Goal: Information Seeking & Learning: Find specific fact

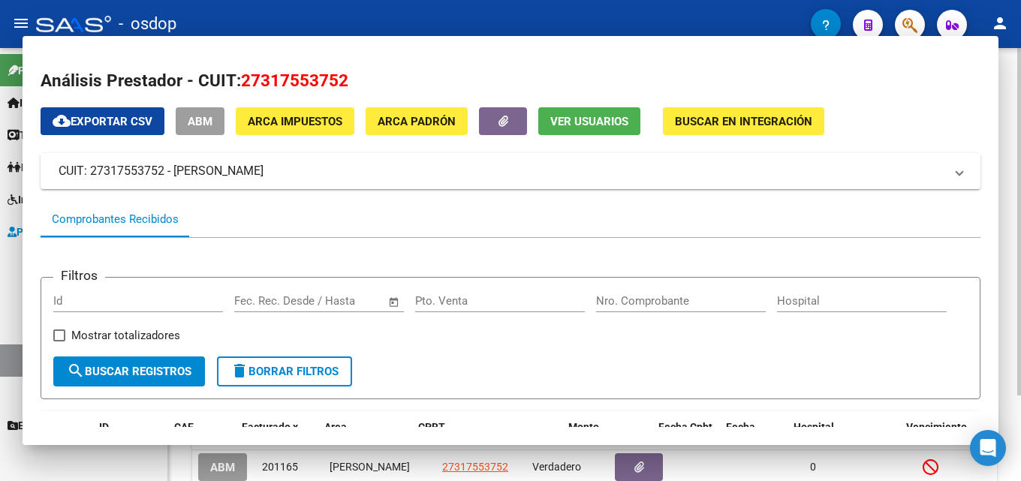
click at [1020, 191] on div at bounding box center [1019, 222] width 4 height 348
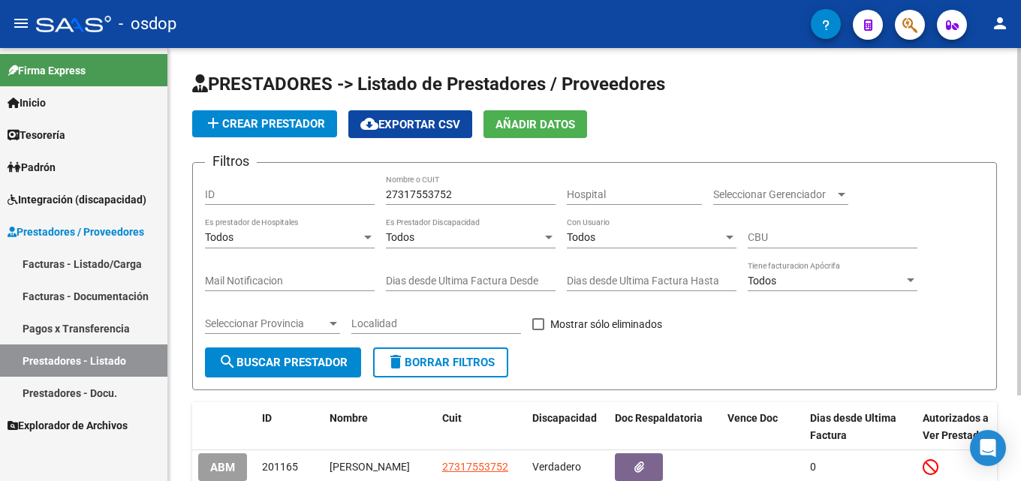
click at [456, 363] on span "delete Borrar Filtros" at bounding box center [441, 363] width 108 height 14
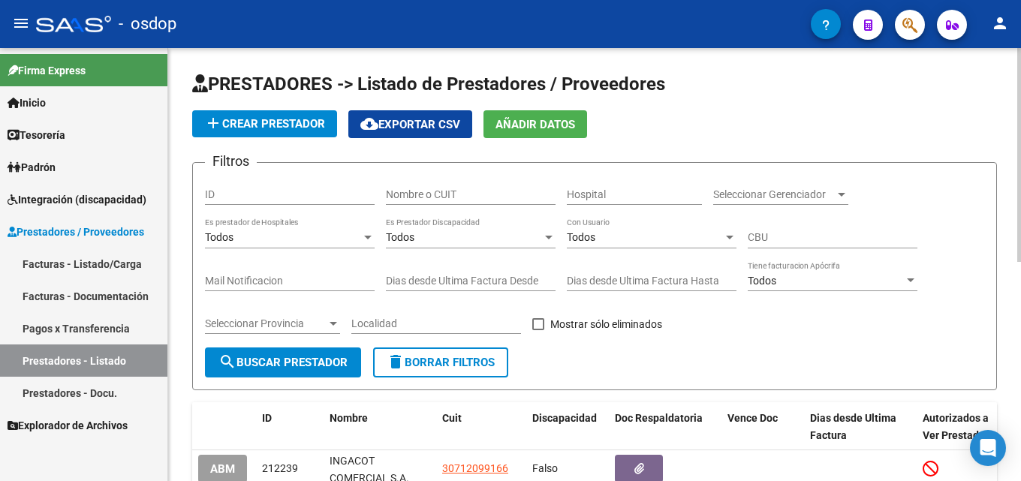
drag, startPoint x: 480, startPoint y: 182, endPoint x: 463, endPoint y: 202, distance: 26.6
click at [463, 202] on div "Nombre o CUIT" at bounding box center [471, 190] width 170 height 30
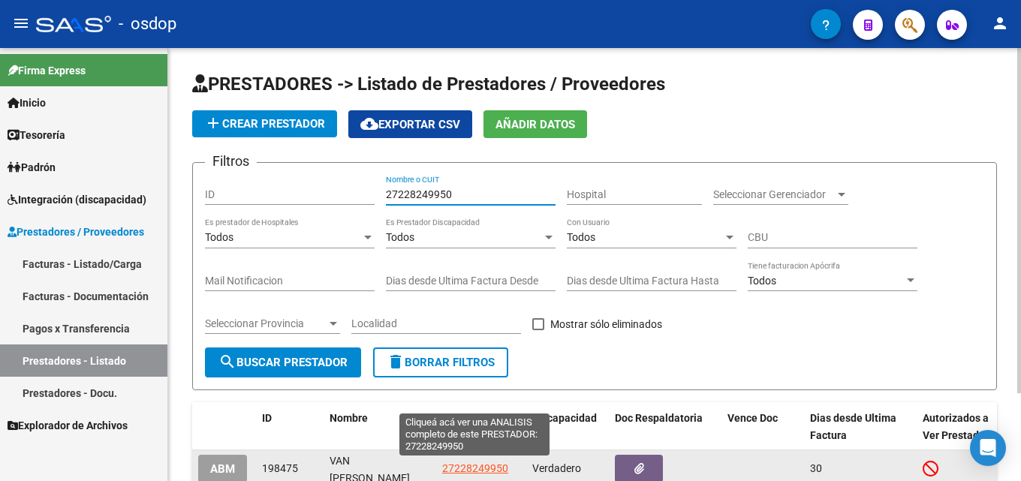
type input "27228249950"
click at [465, 464] on span "27228249950" at bounding box center [475, 468] width 66 height 12
type textarea "27228249950"
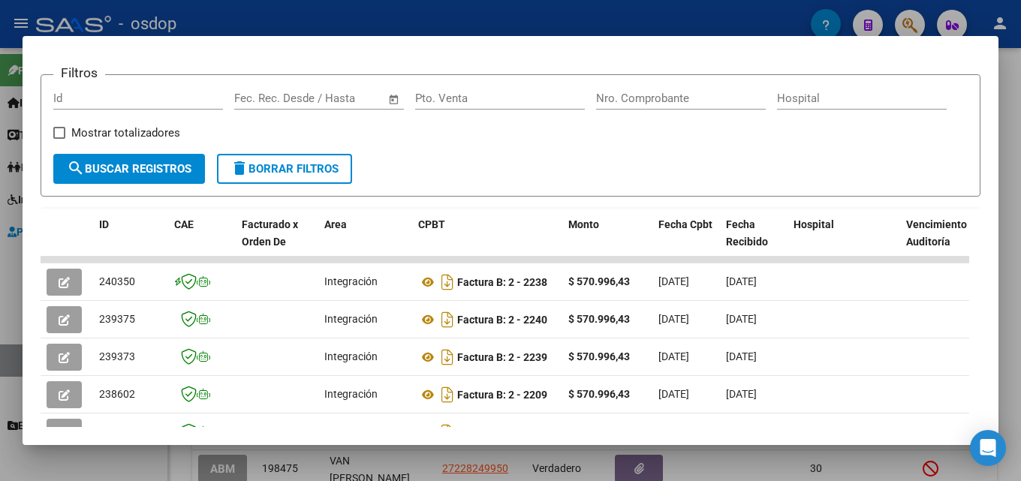
scroll to position [205, 0]
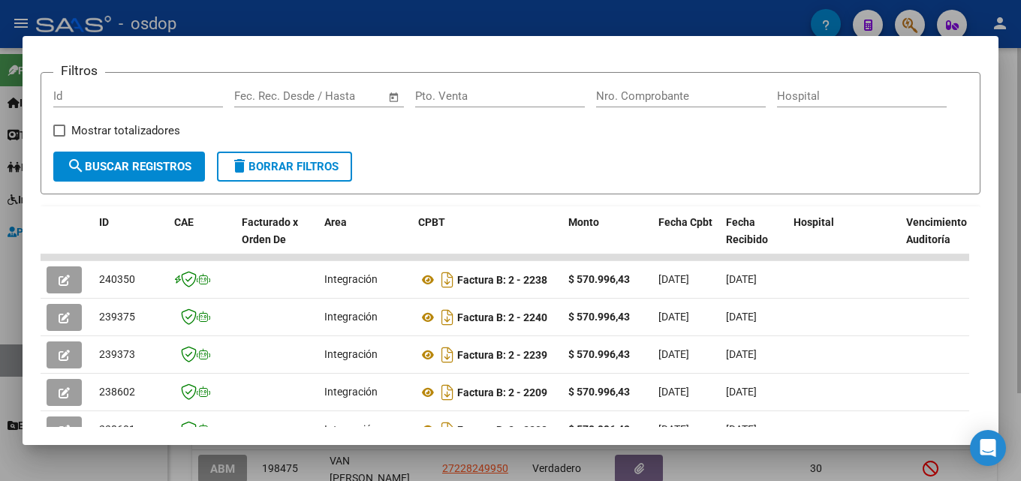
click at [1020, 285] on div at bounding box center [510, 240] width 1021 height 481
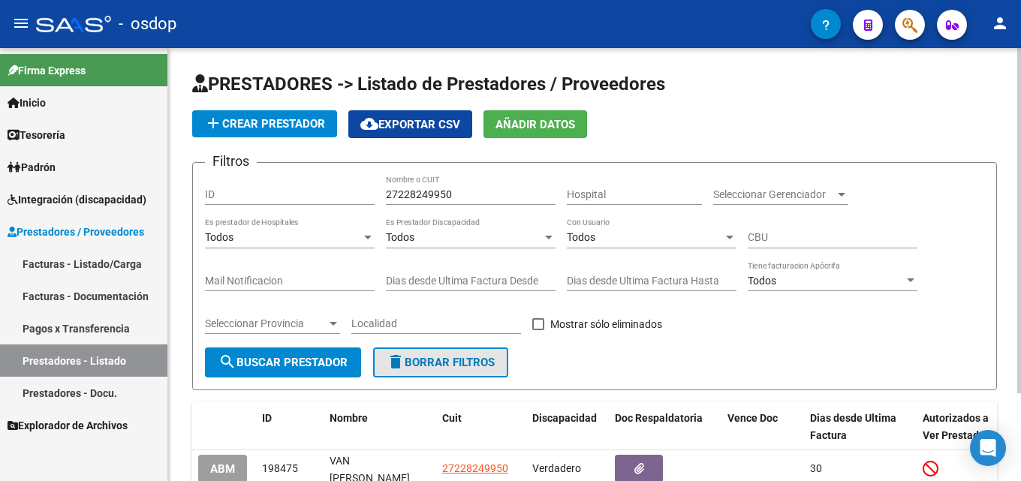
click at [453, 360] on span "delete Borrar Filtros" at bounding box center [441, 363] width 108 height 14
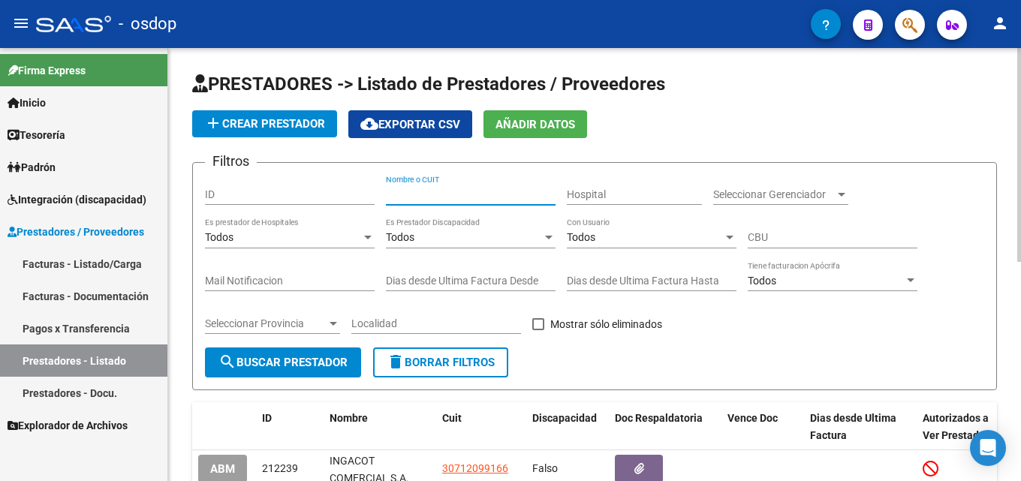
click at [445, 194] on input "Nombre o CUIT" at bounding box center [471, 194] width 170 height 13
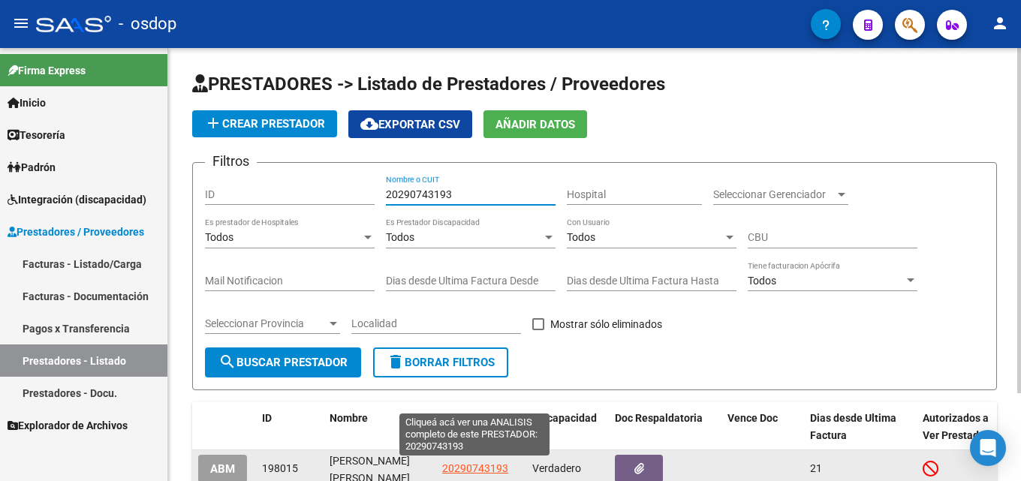
type input "20290743193"
click at [477, 469] on span "20290743193" at bounding box center [475, 468] width 66 height 12
type textarea "20290743193"
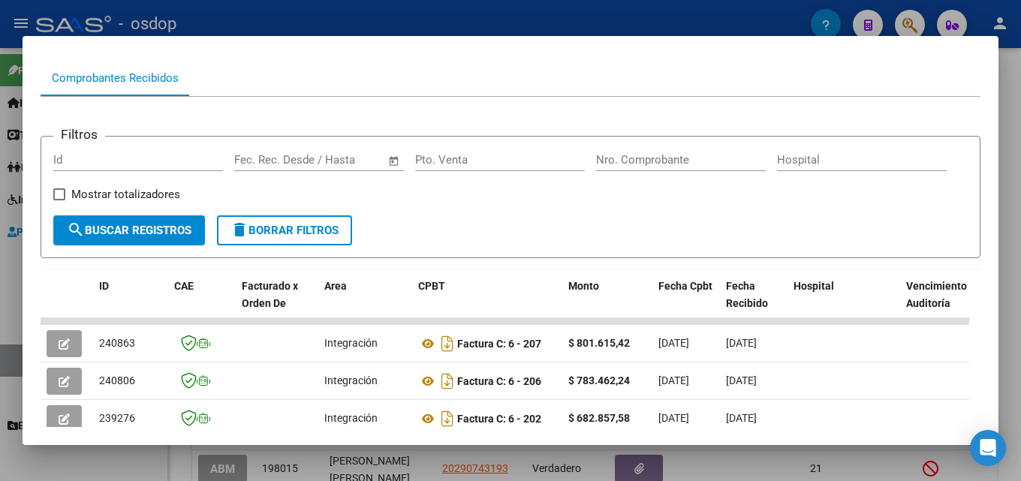
scroll to position [143, 0]
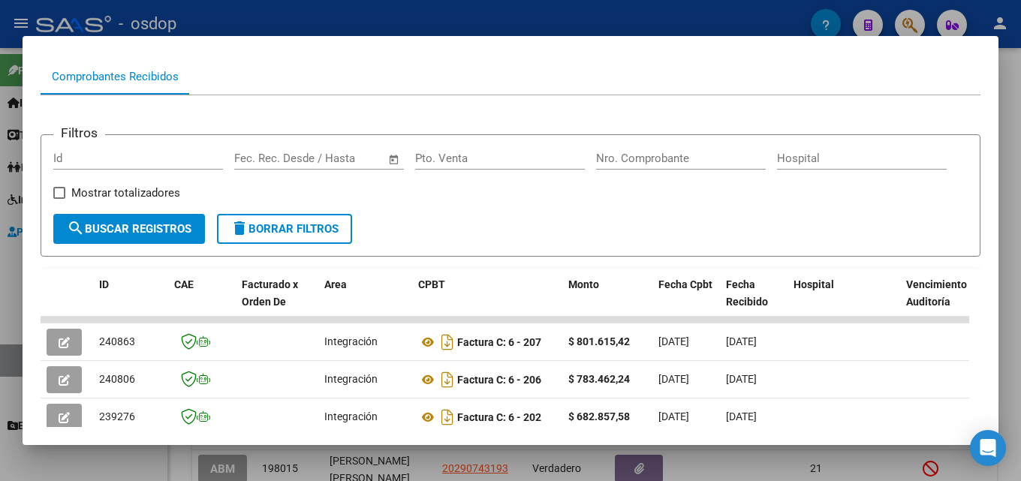
click at [1020, 287] on div at bounding box center [510, 240] width 1021 height 481
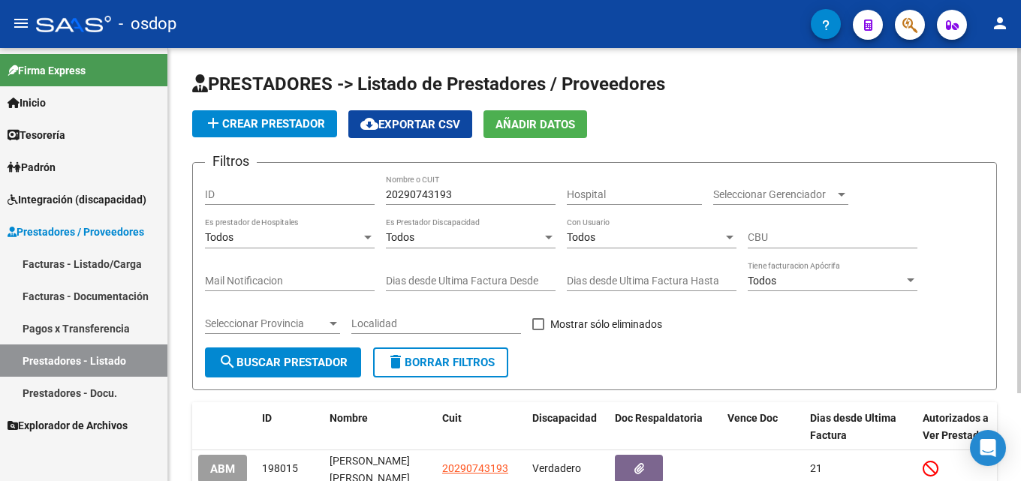
click at [450, 366] on span "delete Borrar Filtros" at bounding box center [441, 363] width 108 height 14
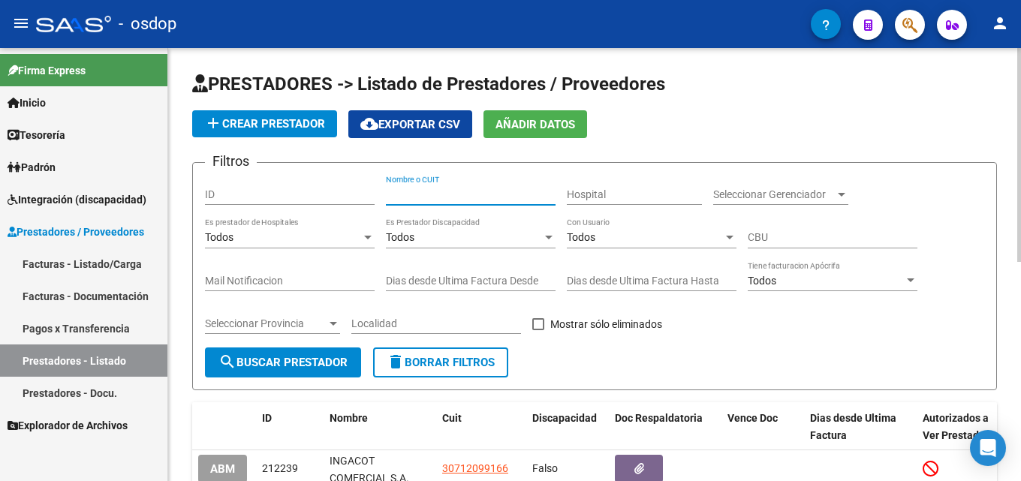
click at [435, 189] on input "Nombre o CUIT" at bounding box center [471, 194] width 170 height 13
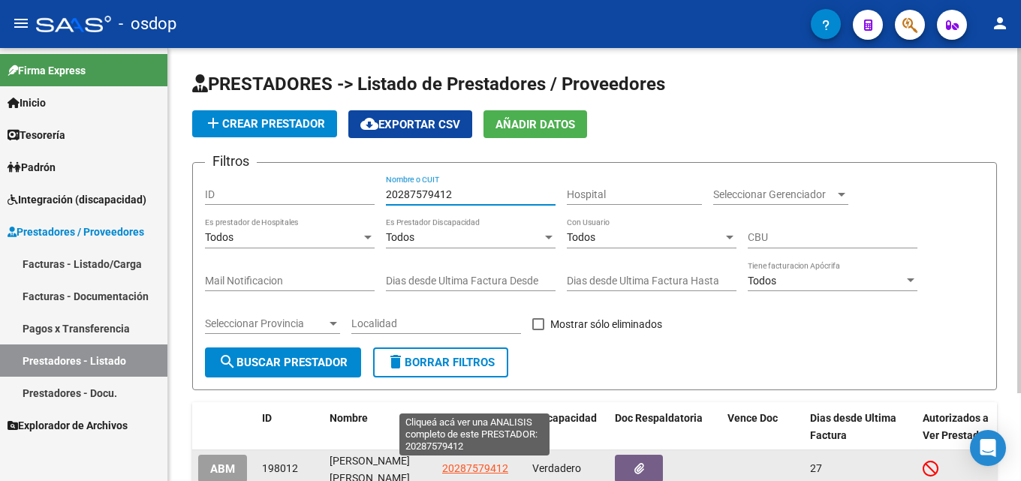
type input "20287579412"
click at [486, 468] on span "20287579412" at bounding box center [475, 468] width 66 height 12
type textarea "20287579412"
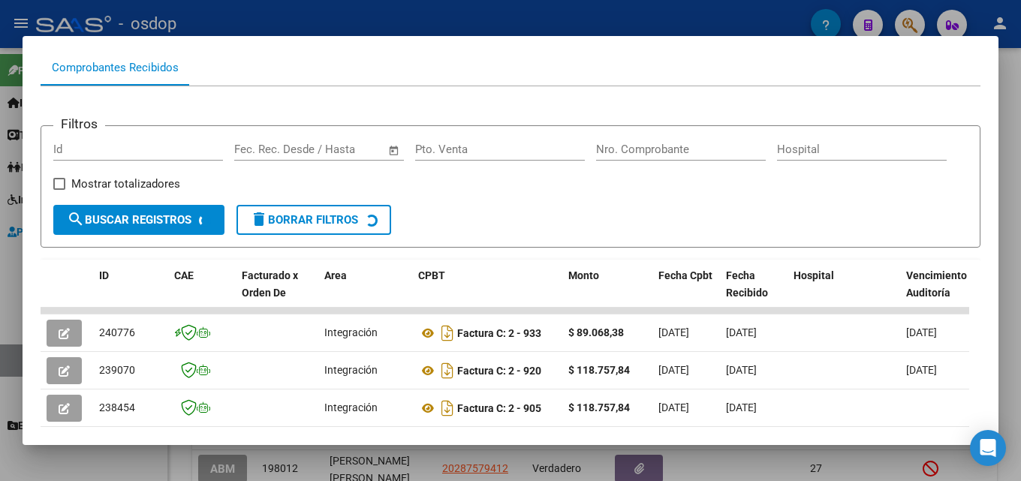
scroll to position [153, 0]
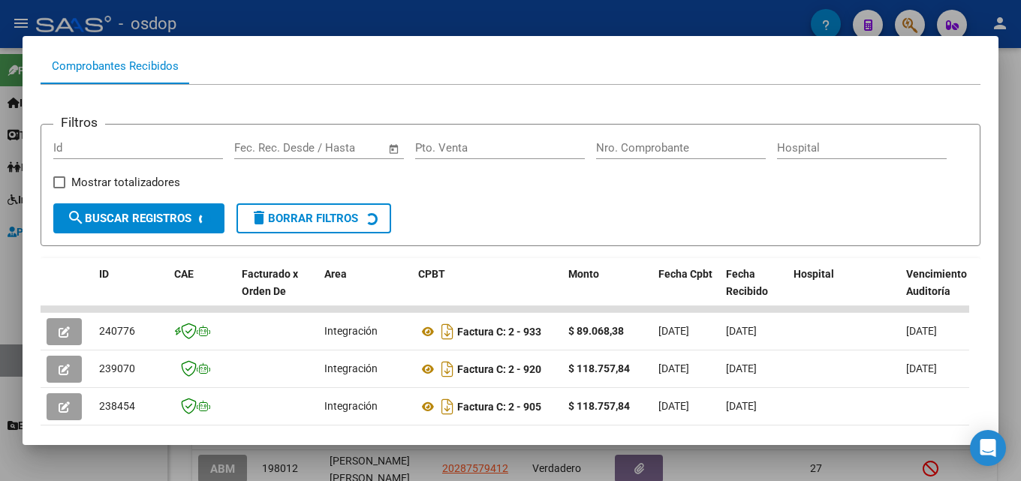
click at [1020, 253] on div at bounding box center [510, 240] width 1021 height 481
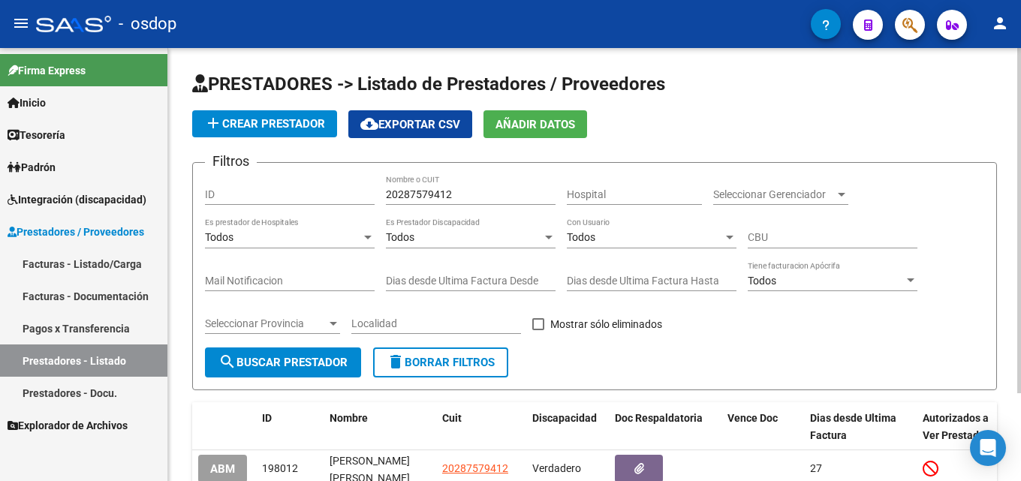
click at [471, 363] on span "delete Borrar Filtros" at bounding box center [441, 363] width 108 height 14
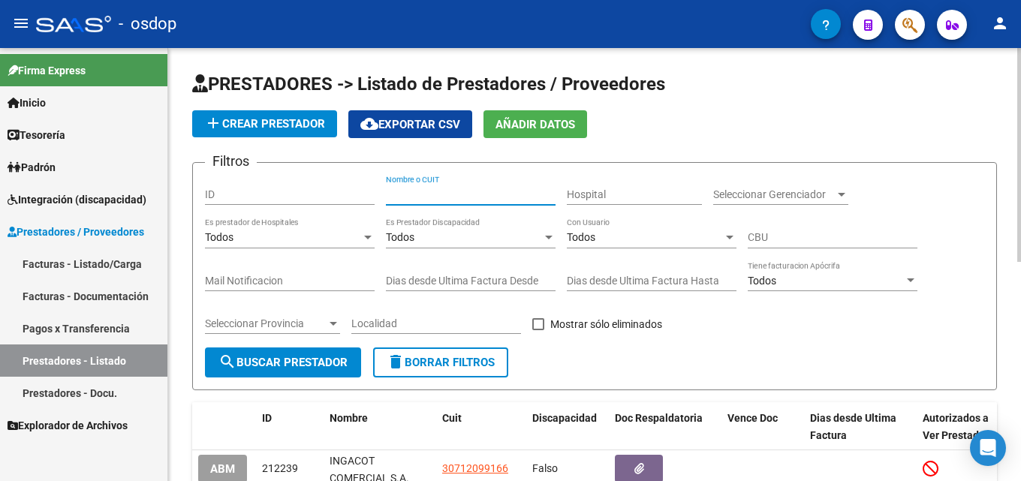
click at [476, 199] on input "Nombre o CUIT" at bounding box center [471, 194] width 170 height 13
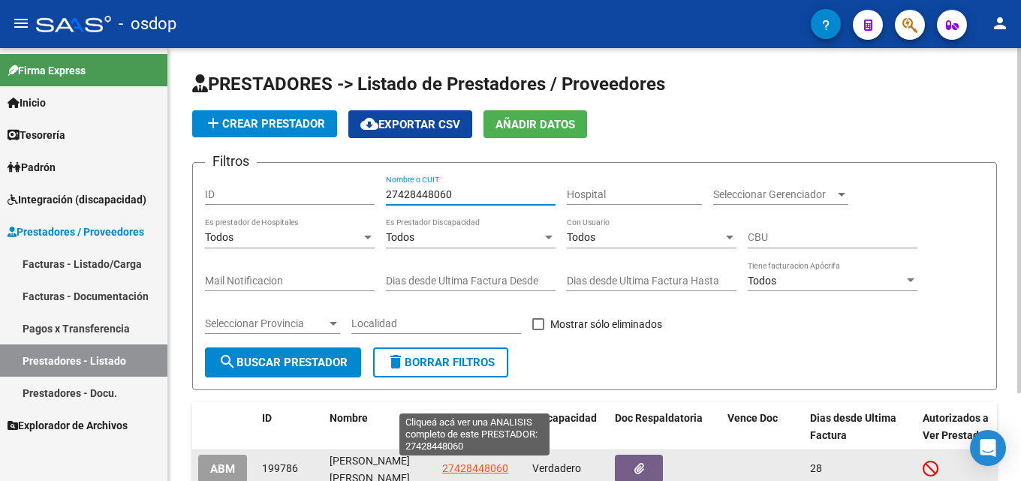
type input "27428448060"
click at [481, 471] on span "27428448060" at bounding box center [475, 468] width 66 height 12
type textarea "27428448060"
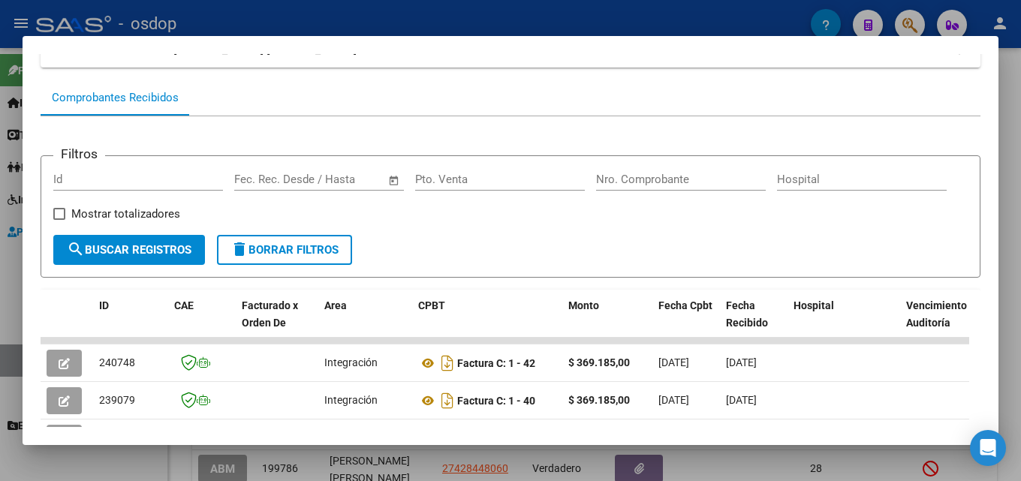
scroll to position [137, 0]
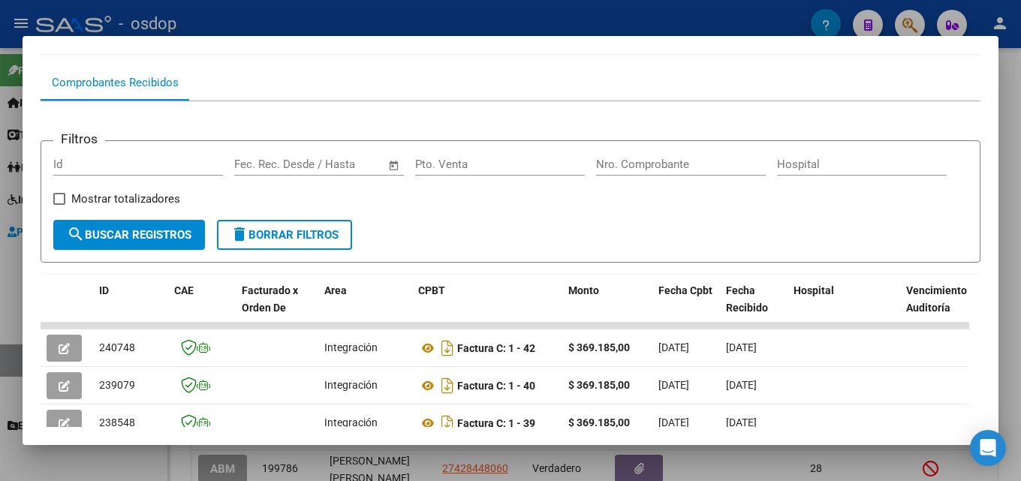
click at [1020, 264] on div at bounding box center [510, 240] width 1021 height 481
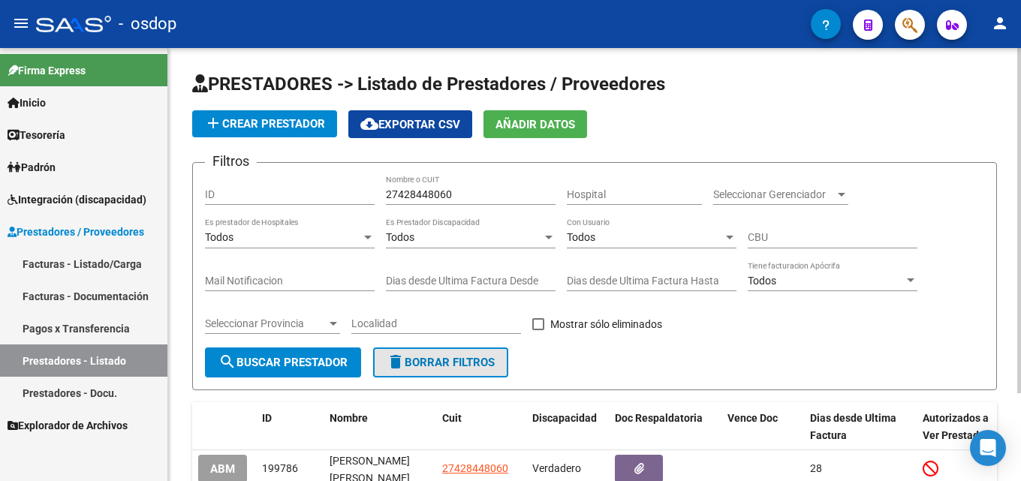
click at [415, 375] on button "delete Borrar Filtros" at bounding box center [440, 363] width 135 height 30
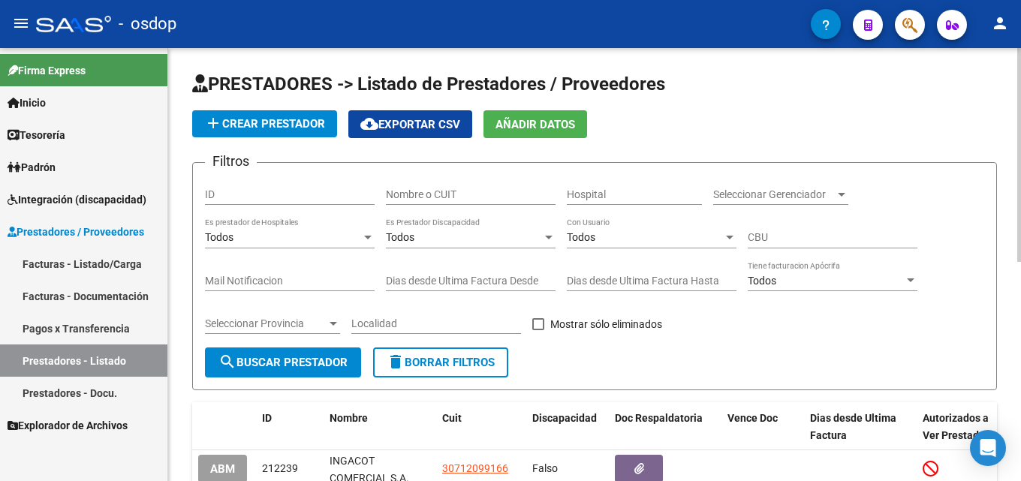
click at [444, 185] on div "Nombre o CUIT" at bounding box center [471, 190] width 170 height 30
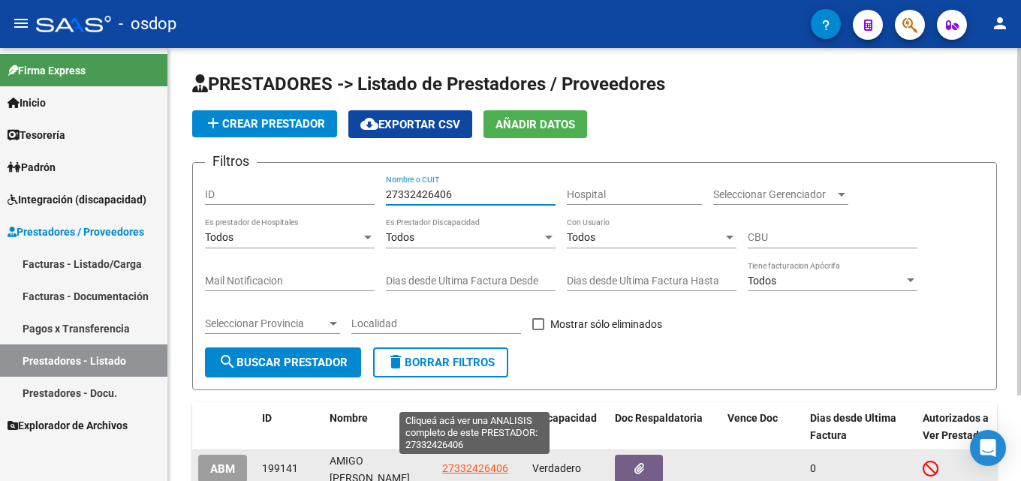
type input "27332426406"
click at [483, 467] on span "27332426406" at bounding box center [475, 468] width 66 height 12
type textarea "27332426406"
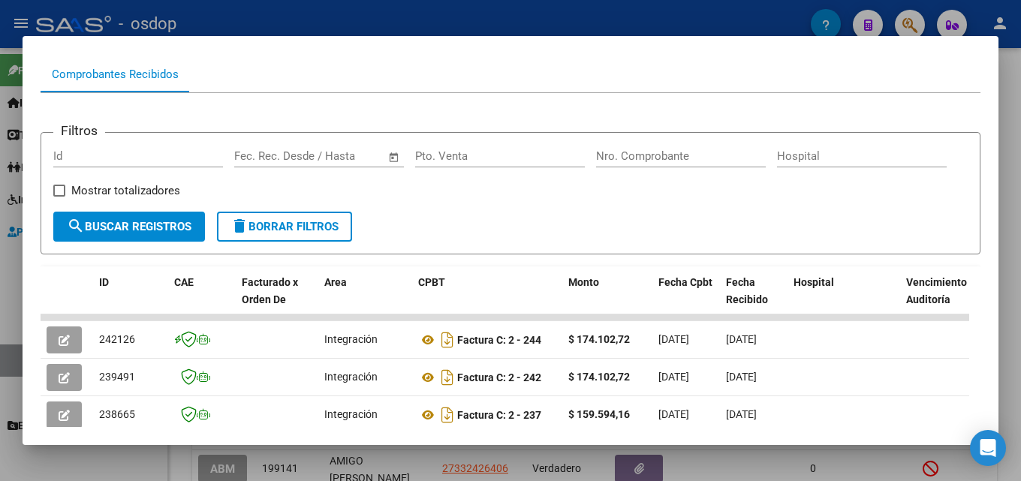
scroll to position [163, 0]
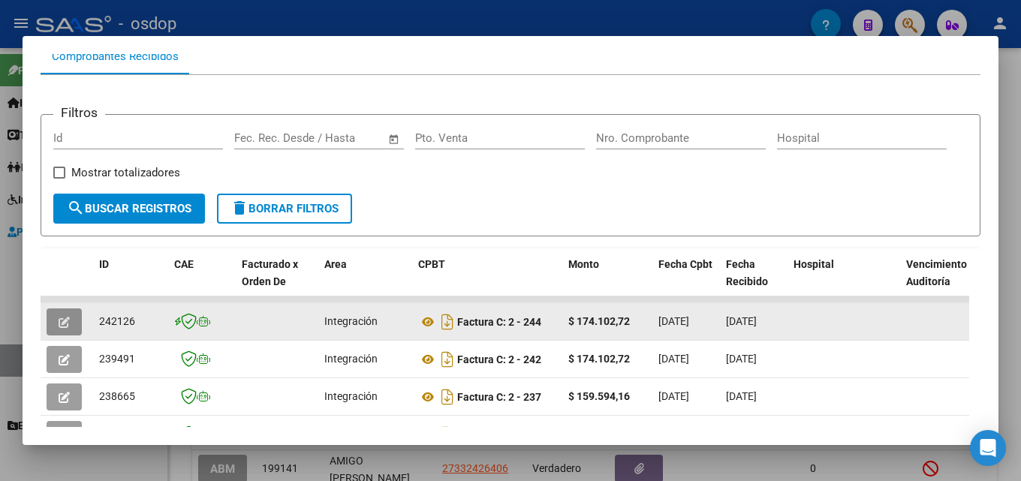
click at [53, 328] on button "button" at bounding box center [64, 322] width 35 height 27
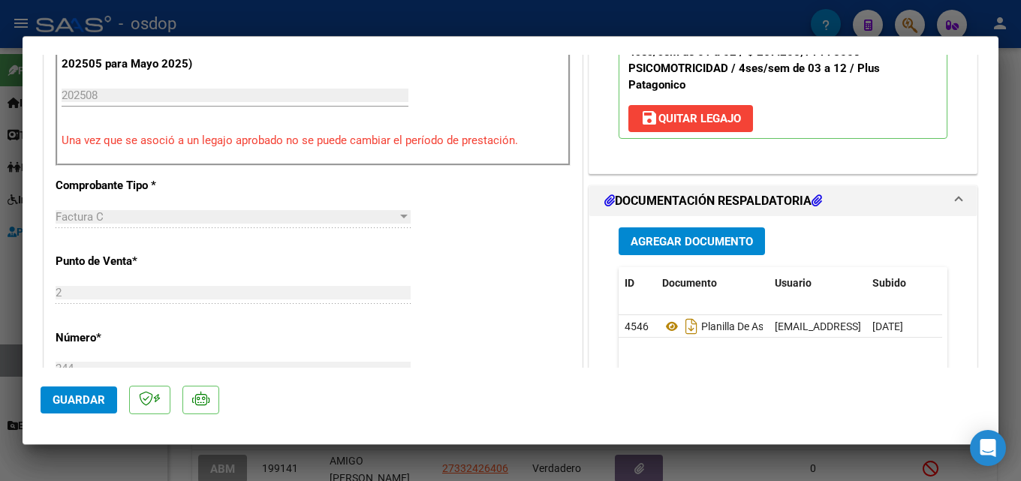
scroll to position [437, 0]
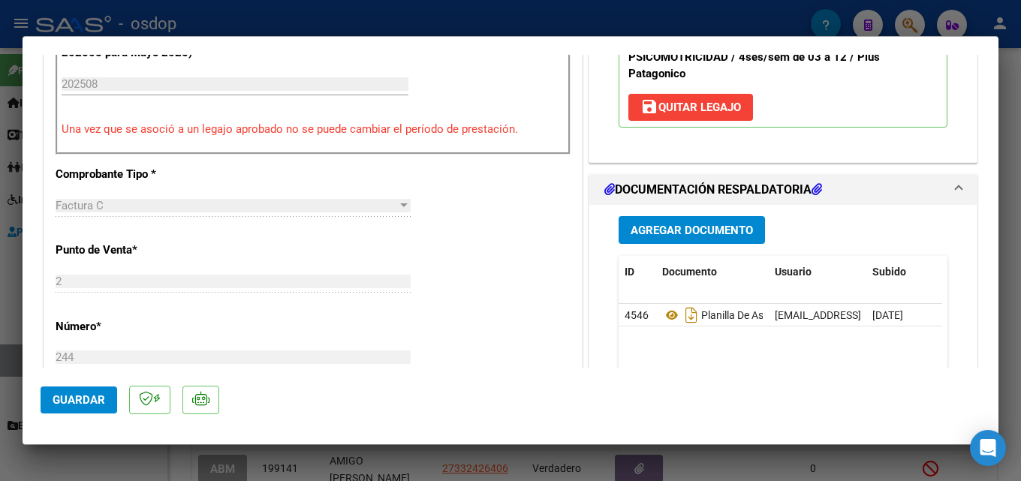
click at [1020, 228] on div at bounding box center [510, 240] width 1021 height 481
type input "$ 0,00"
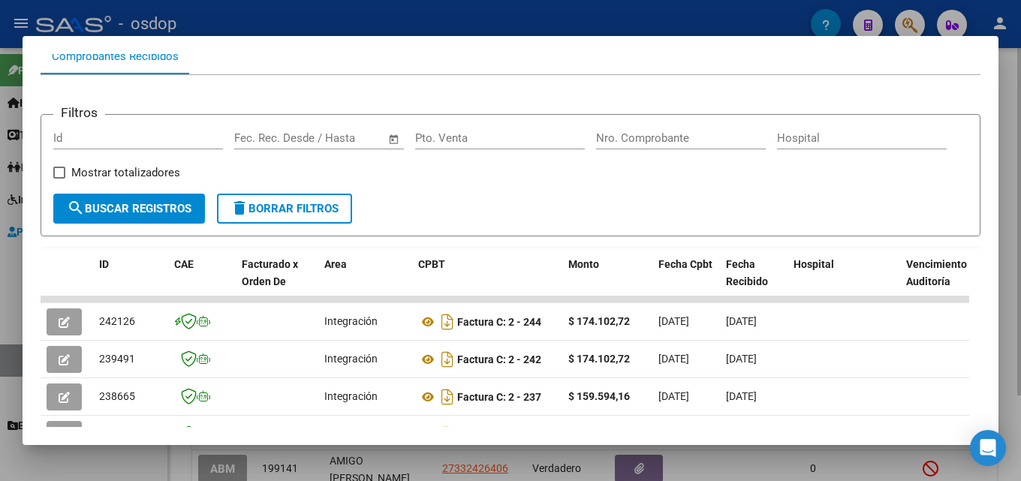
click at [1016, 167] on div at bounding box center [510, 240] width 1021 height 481
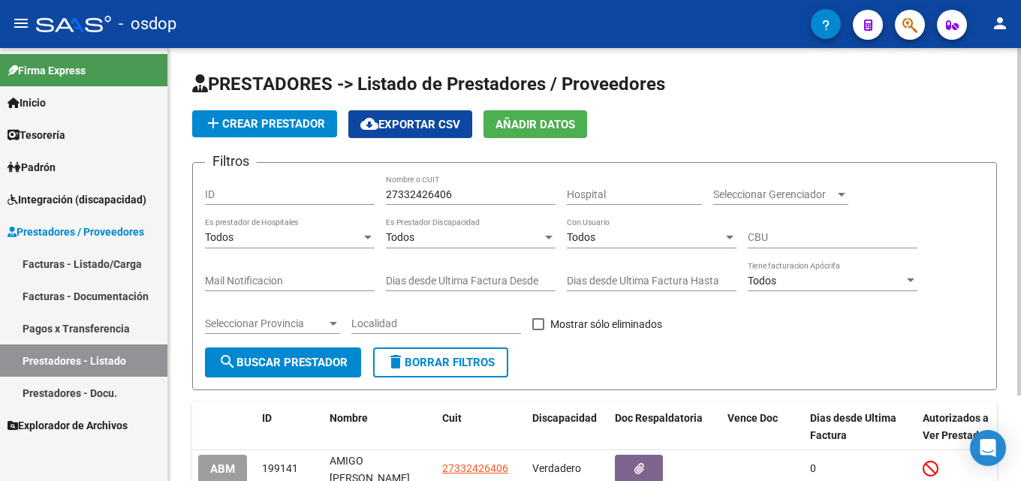
drag, startPoint x: 443, startPoint y: 361, endPoint x: 444, endPoint y: 344, distance: 17.3
click at [443, 360] on span "delete Borrar Filtros" at bounding box center [441, 363] width 108 height 14
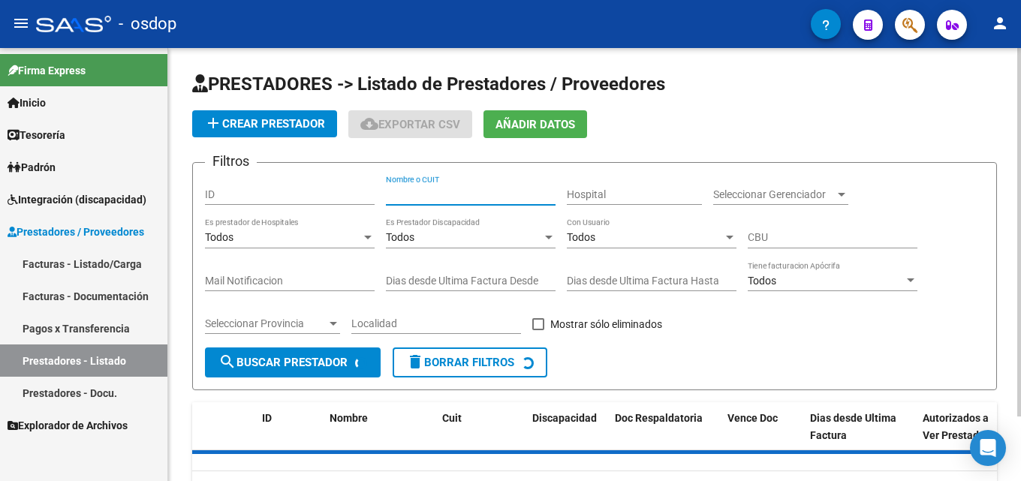
click at [448, 192] on input "Nombre o CUIT" at bounding box center [471, 194] width 170 height 13
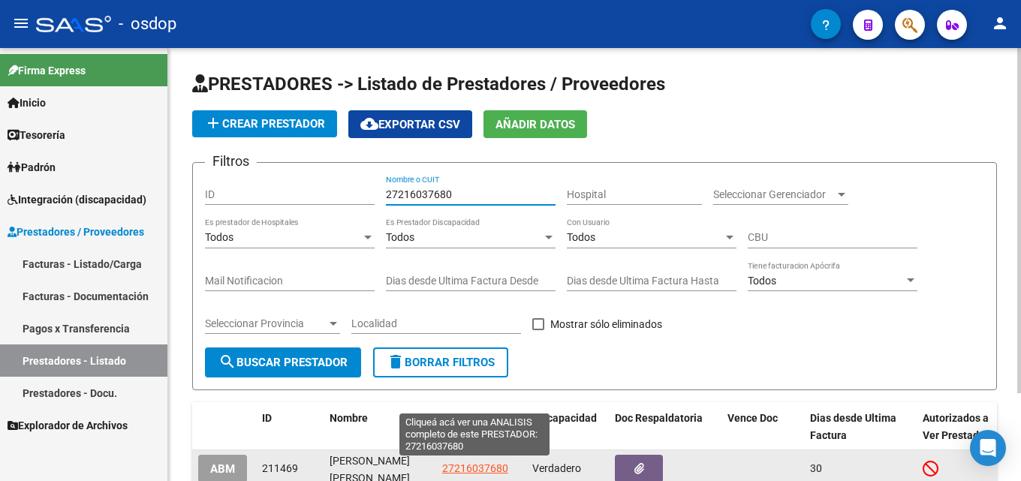
type input "27216037680"
click at [473, 466] on span "27216037680" at bounding box center [475, 468] width 66 height 12
type textarea "27216037680"
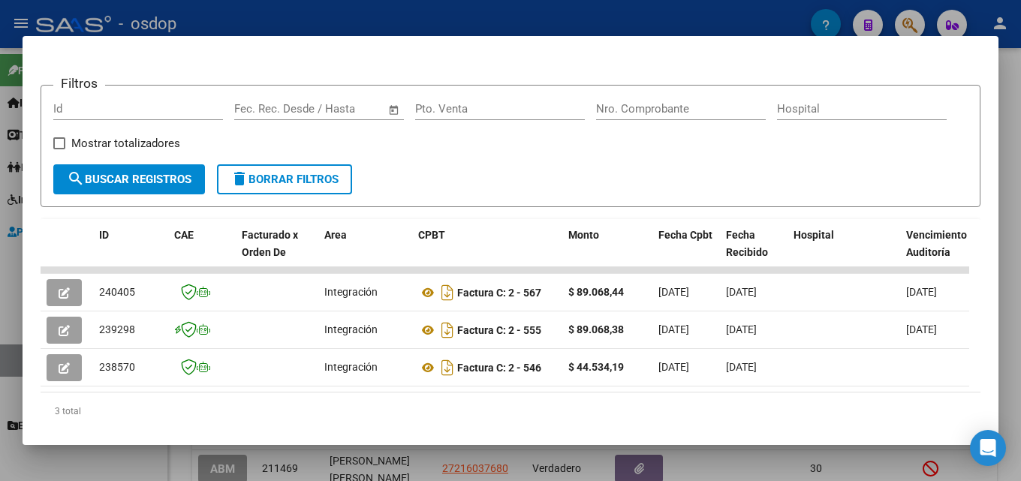
scroll to position [195, 0]
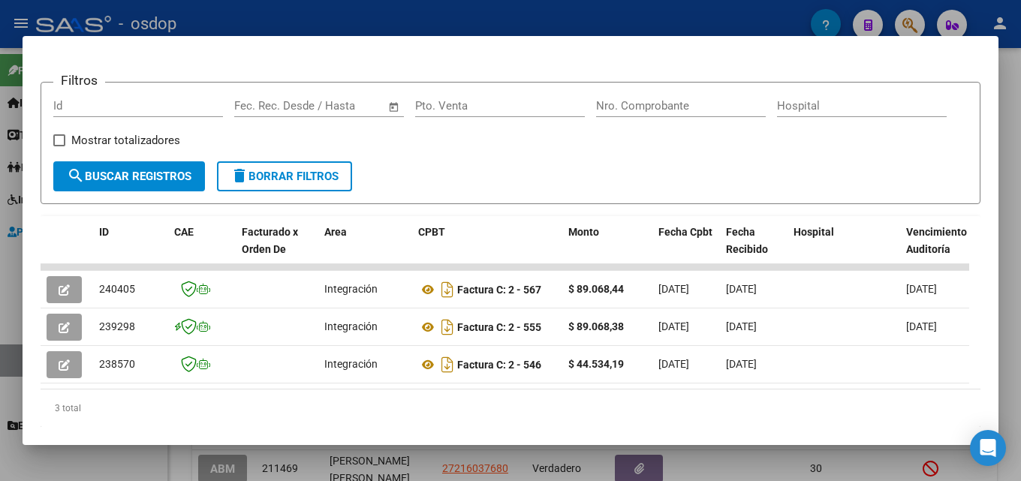
click at [1020, 268] on div at bounding box center [510, 240] width 1021 height 481
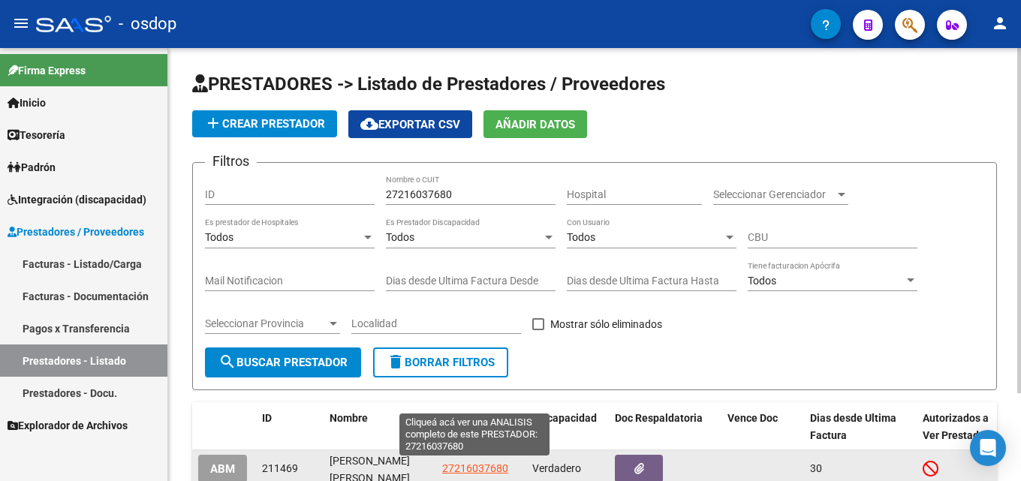
click at [468, 469] on span "27216037680" at bounding box center [475, 468] width 66 height 12
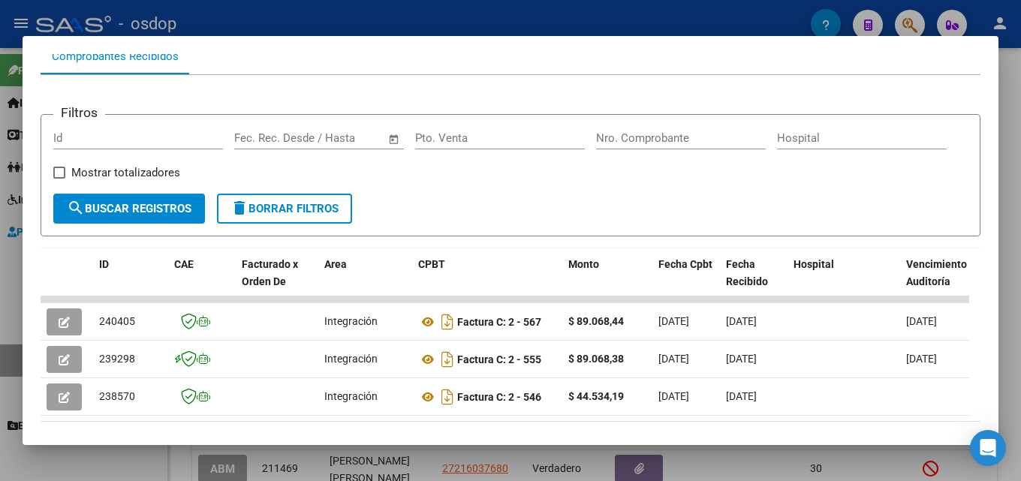
scroll to position [178, 0]
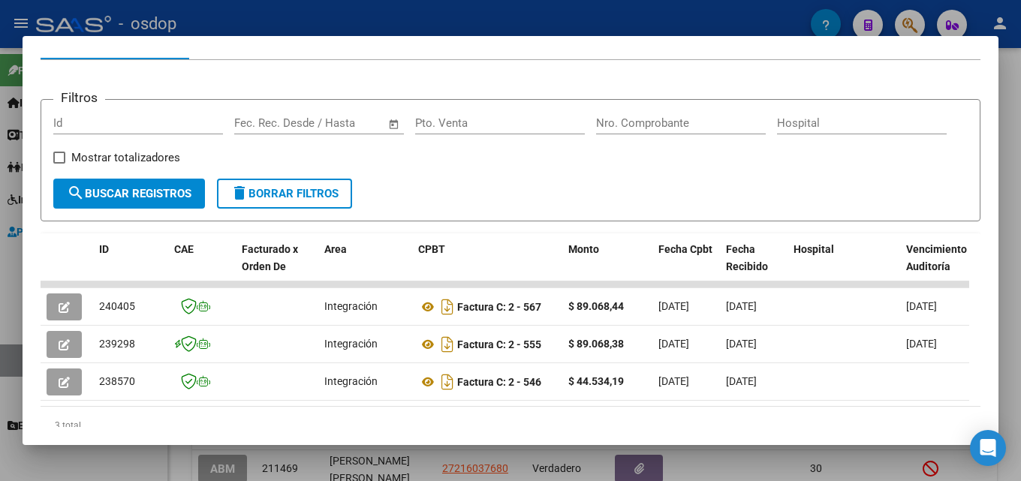
click at [1020, 296] on div at bounding box center [510, 240] width 1021 height 481
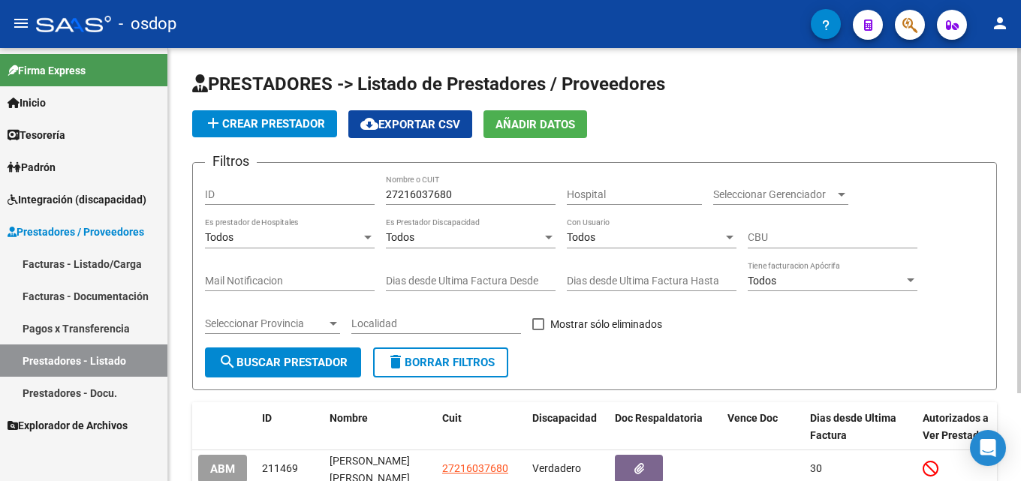
click at [459, 369] on span "delete Borrar Filtros" at bounding box center [441, 363] width 108 height 14
click at [402, 196] on input "Nombre o CUIT" at bounding box center [471, 194] width 170 height 13
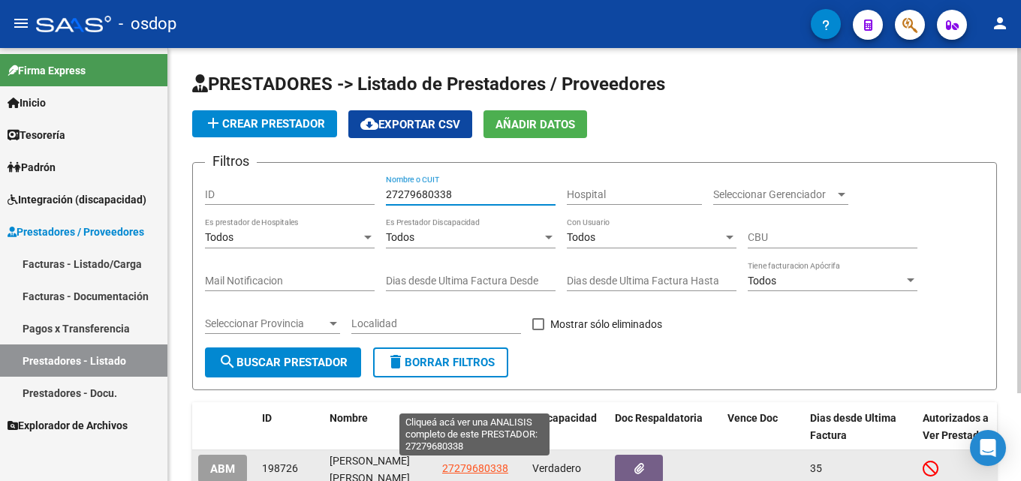
type input "27279680338"
click at [489, 465] on span "27279680338" at bounding box center [475, 468] width 66 height 12
type textarea "27279680338"
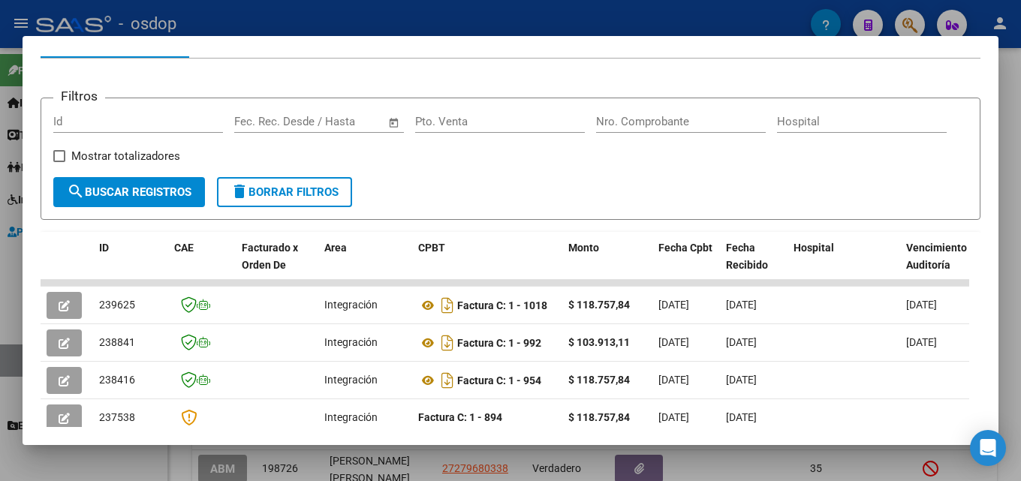
scroll to position [185, 0]
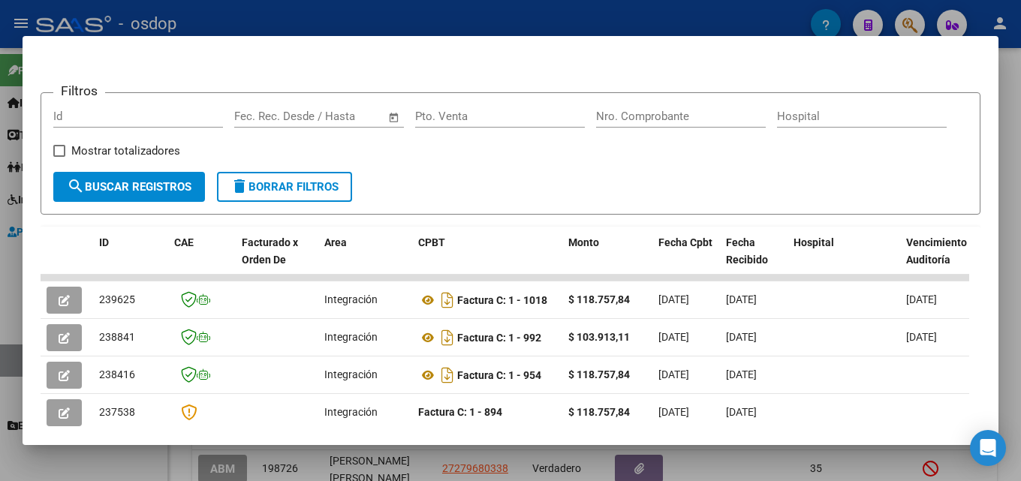
click at [1020, 288] on div at bounding box center [510, 240] width 1021 height 481
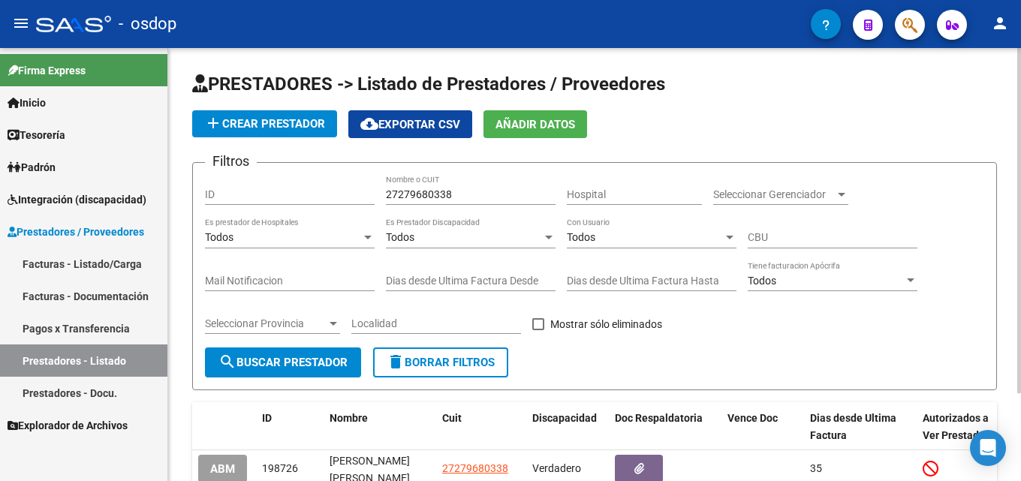
click at [467, 360] on span "delete Borrar Filtros" at bounding box center [441, 363] width 108 height 14
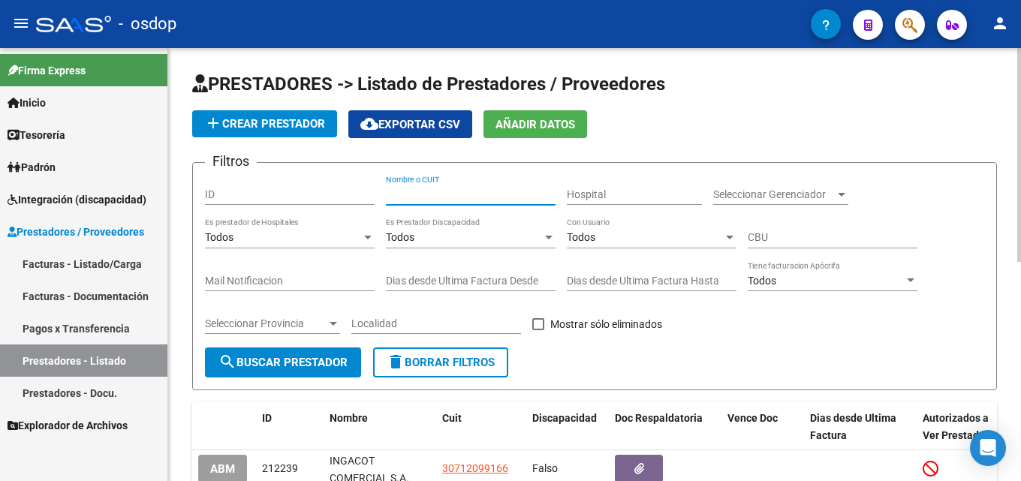
click at [424, 194] on input "Nombre o CUIT" at bounding box center [471, 194] width 170 height 13
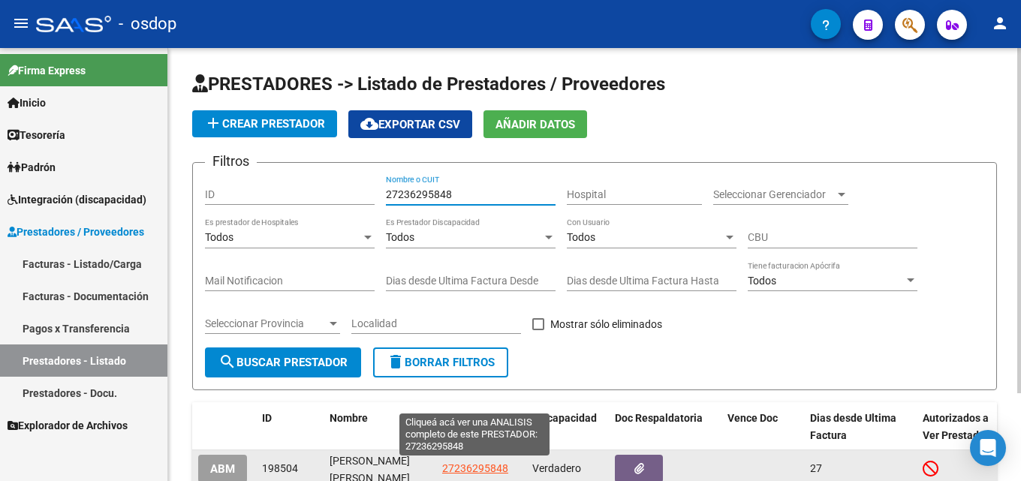
type input "27236295848"
click at [483, 471] on span "27236295848" at bounding box center [475, 468] width 66 height 12
type textarea "27236295848"
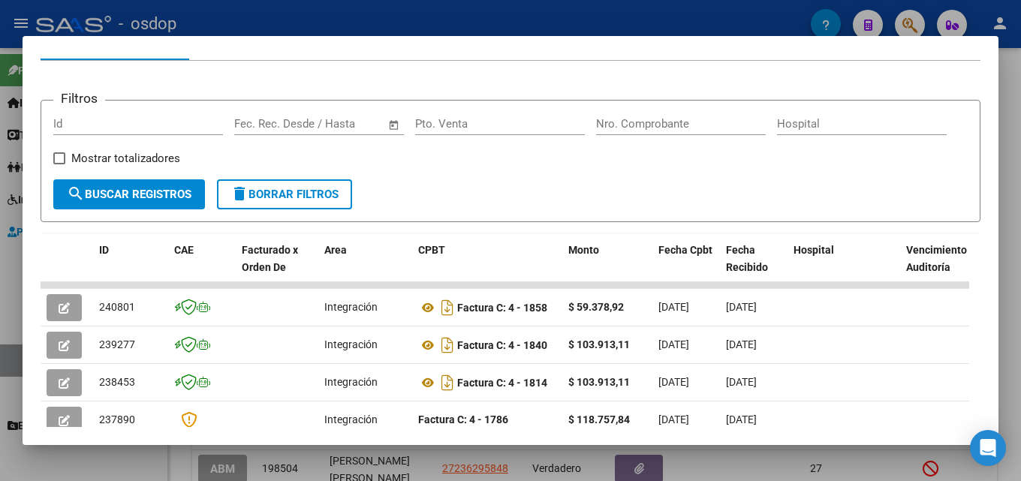
scroll to position [182, 0]
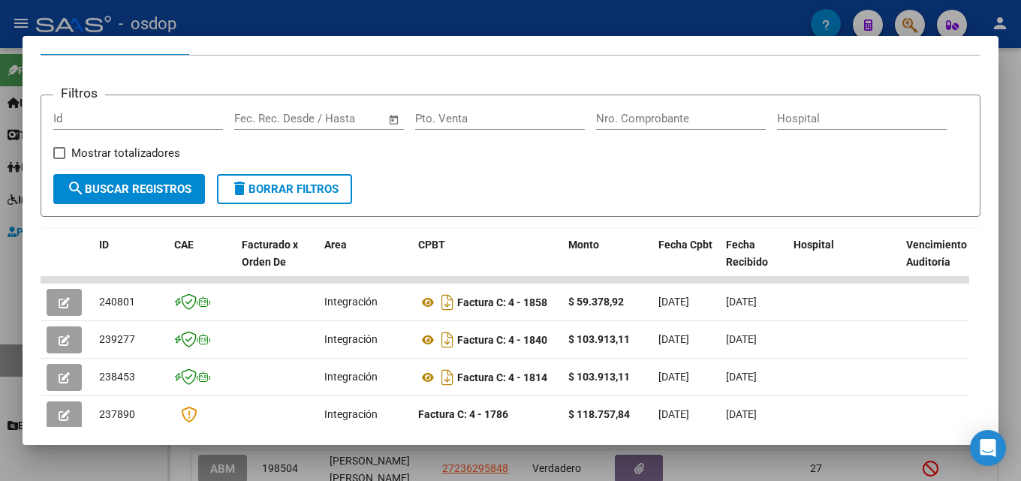
click at [1020, 257] on div at bounding box center [510, 240] width 1021 height 481
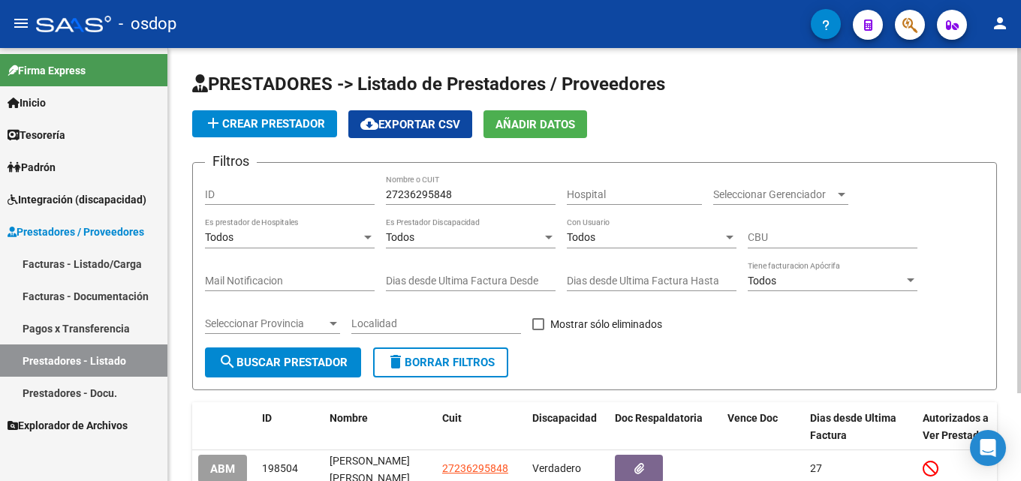
click at [453, 354] on button "delete Borrar Filtros" at bounding box center [440, 363] width 135 height 30
click at [444, 187] on div "Nombre o CUIT" at bounding box center [471, 190] width 170 height 30
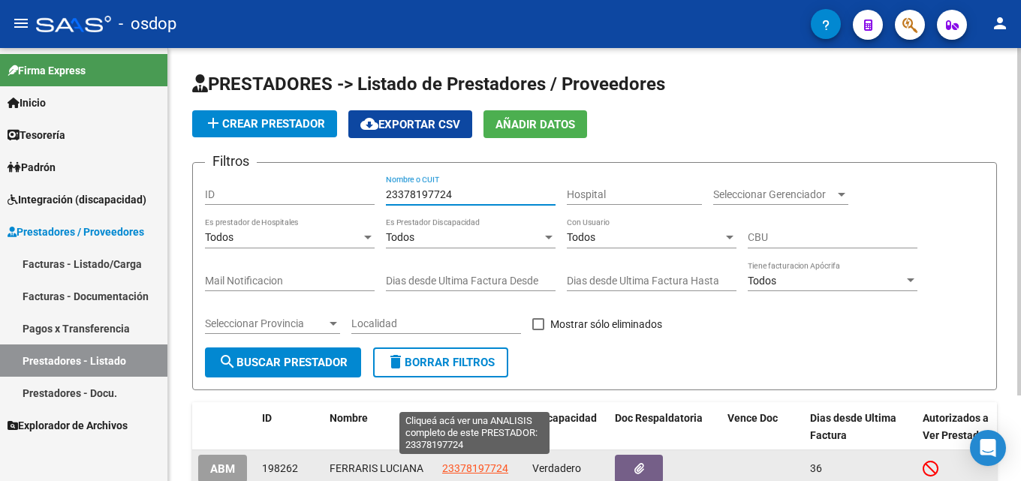
type input "23378197724"
click at [469, 465] on span "23378197724" at bounding box center [475, 468] width 66 height 12
type textarea "23378197724"
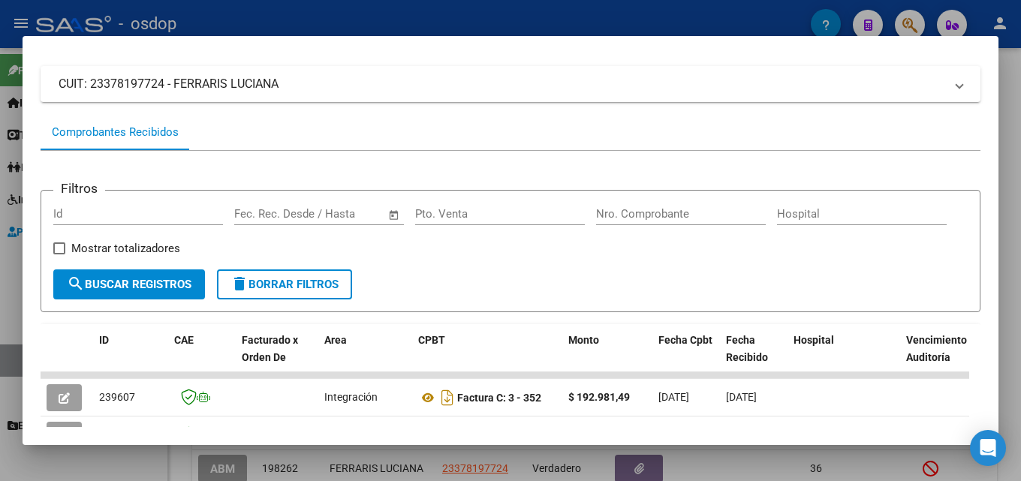
scroll to position [116, 0]
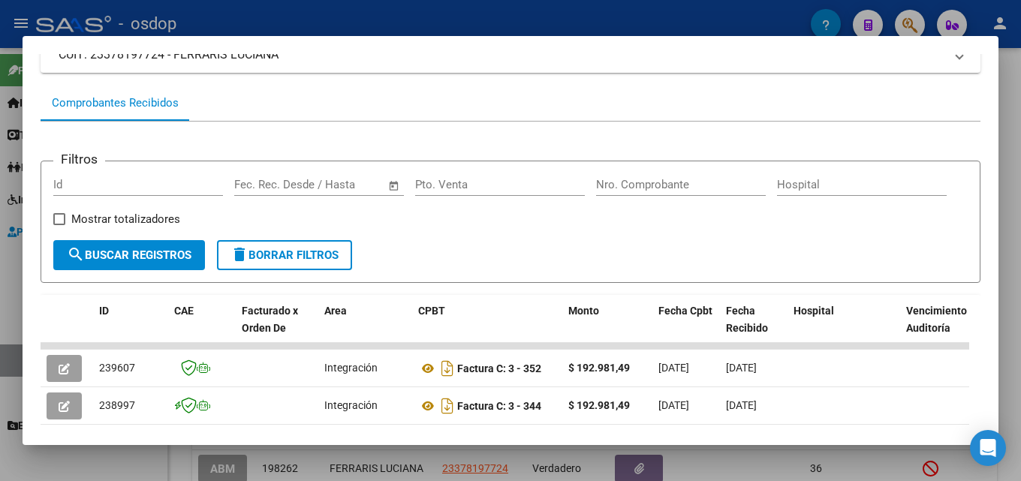
click at [1020, 258] on div at bounding box center [510, 240] width 1021 height 481
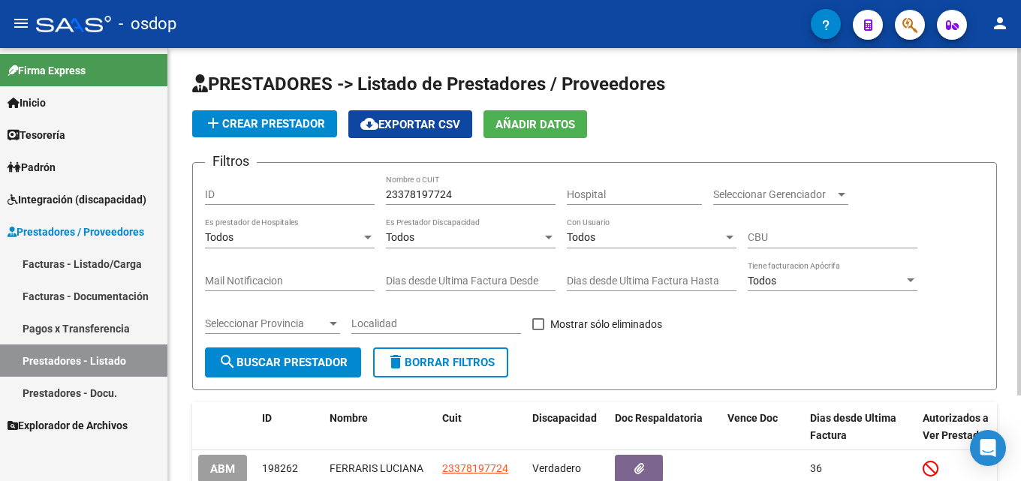
click at [478, 361] on span "delete Borrar Filtros" at bounding box center [441, 363] width 108 height 14
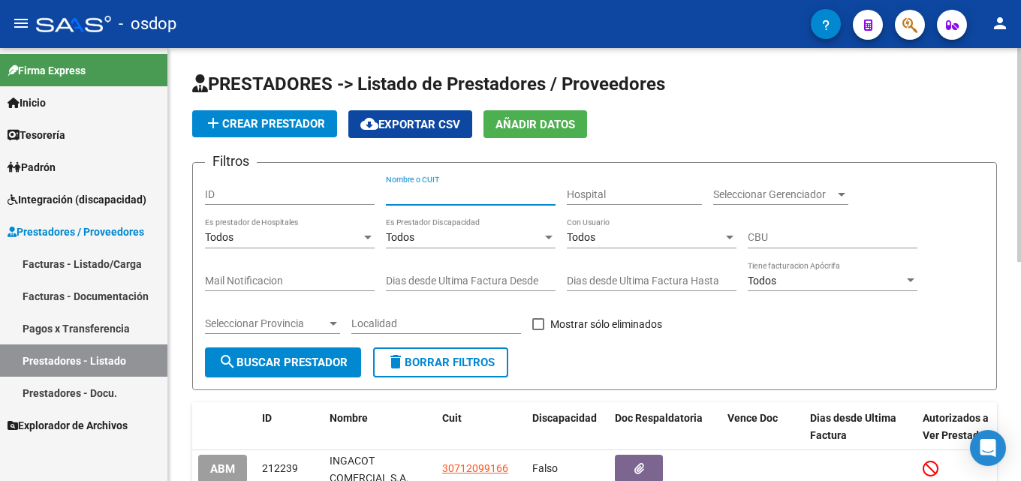
click at [418, 191] on input "Nombre o CUIT" at bounding box center [471, 194] width 170 height 13
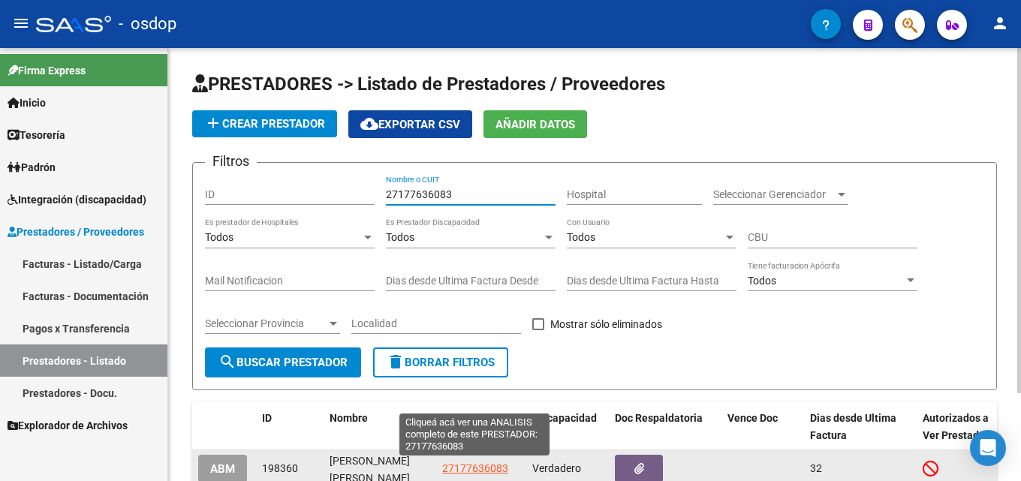
type input "27177636083"
click at [480, 468] on span "27177636083" at bounding box center [475, 468] width 66 height 12
type textarea "27177636083"
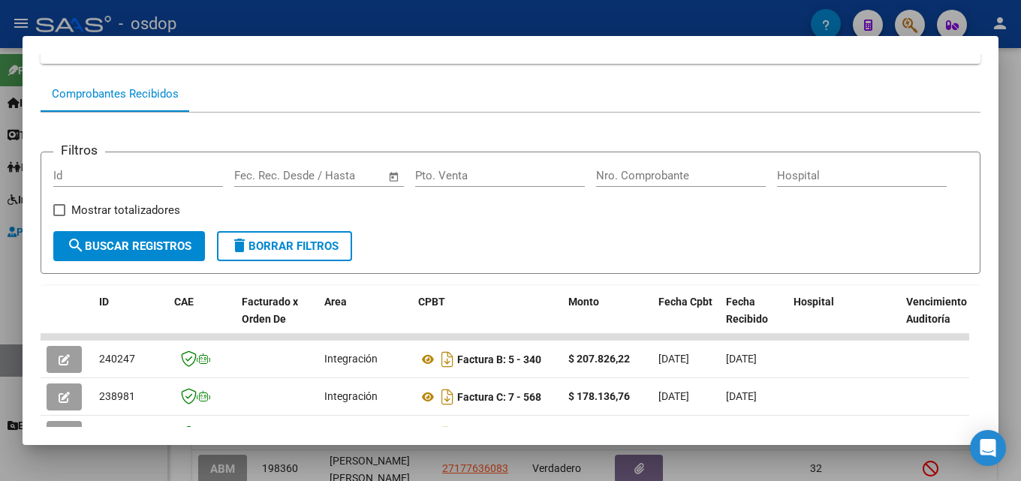
scroll to position [133, 0]
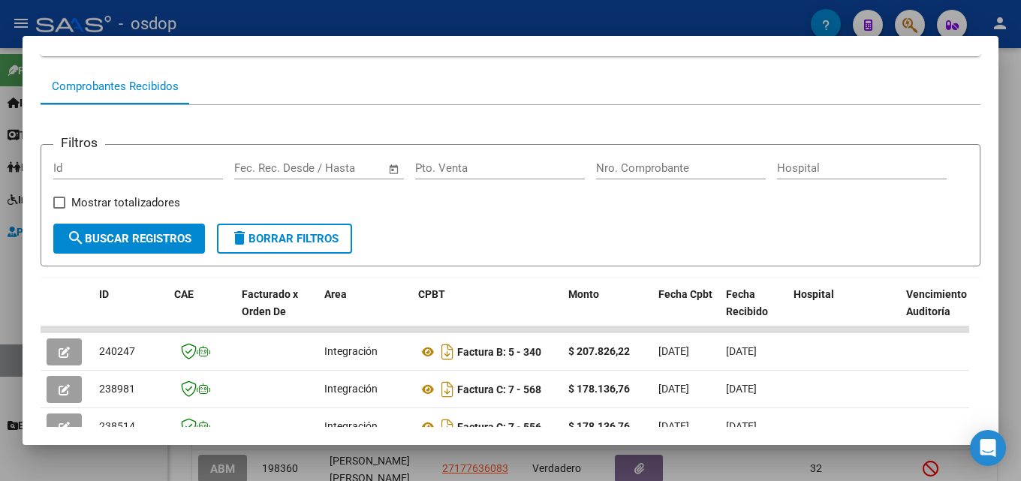
click at [1020, 276] on div at bounding box center [510, 240] width 1021 height 481
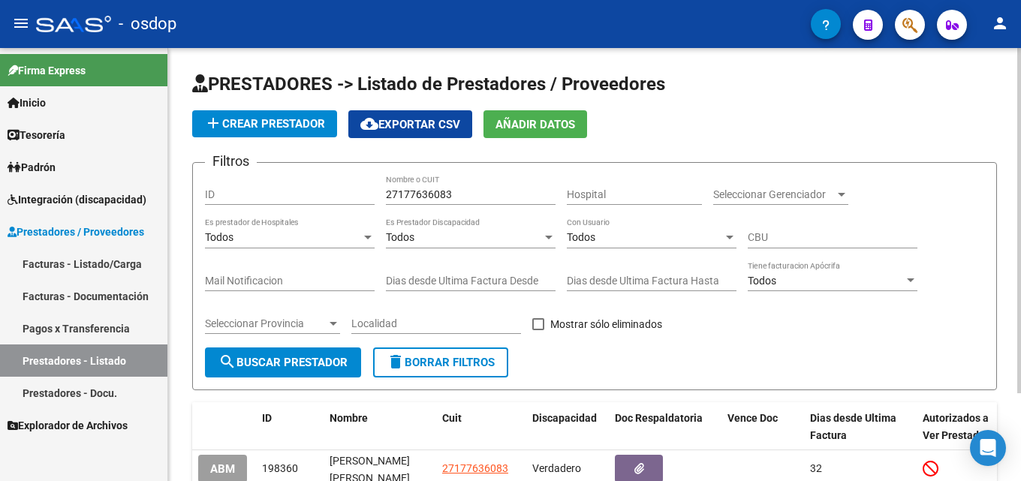
click at [397, 359] on mat-icon "delete" at bounding box center [396, 362] width 18 height 18
